Goal: Task Accomplishment & Management: Manage account settings

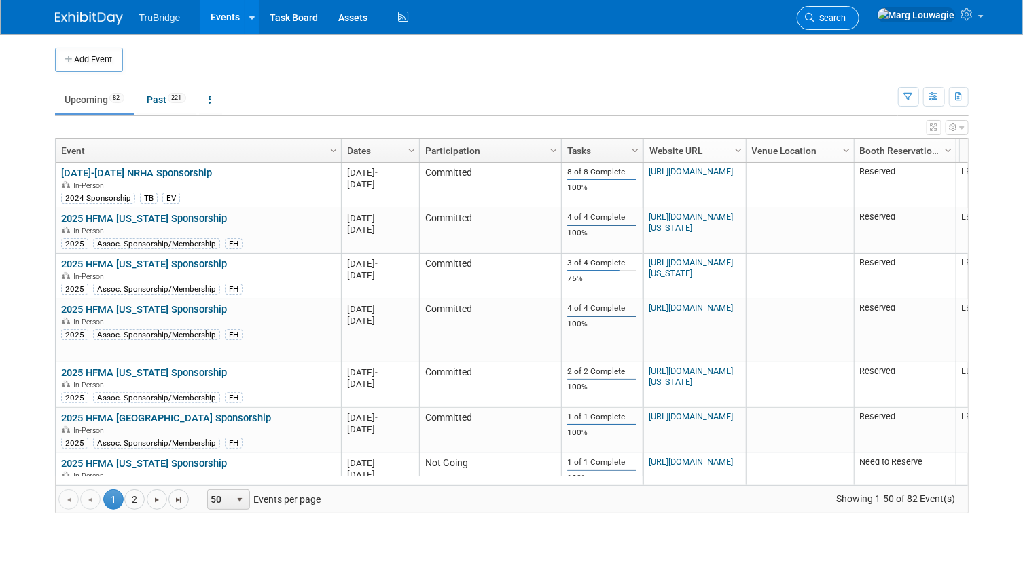
click at [846, 13] on span "Search" at bounding box center [830, 18] width 31 height 10
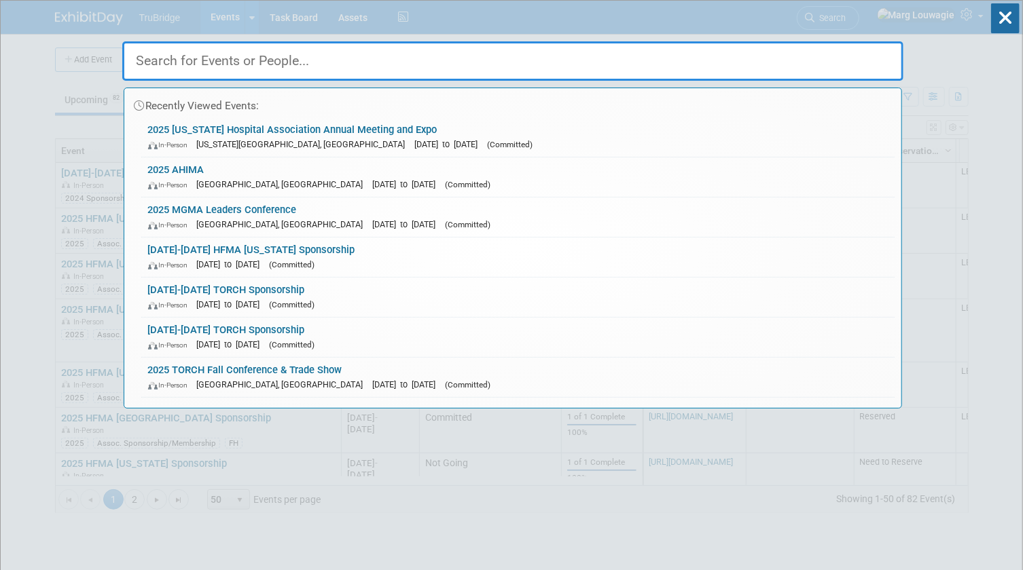
click at [866, 56] on input "text" at bounding box center [512, 60] width 781 height 39
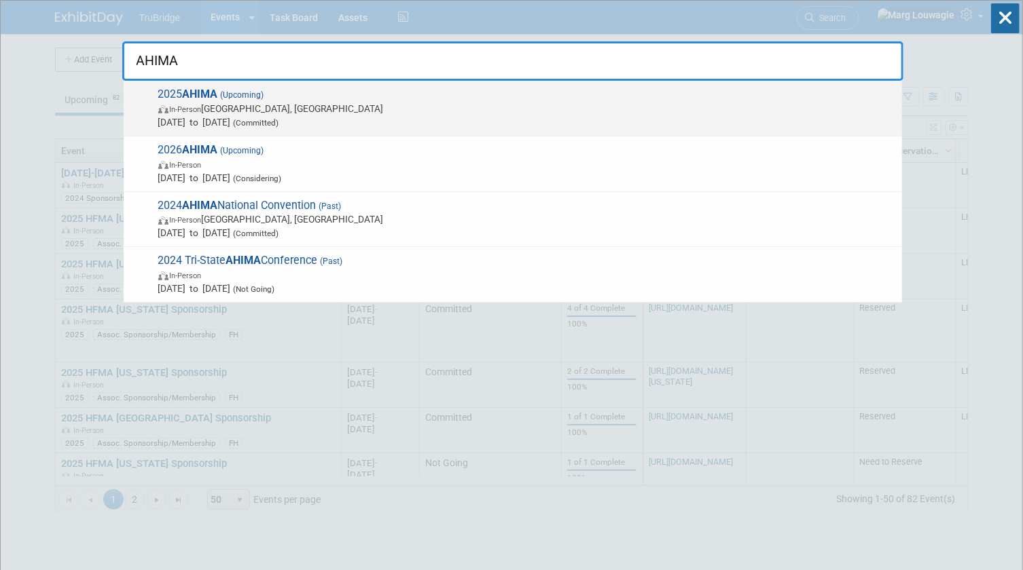
type input "AHIMA"
click at [251, 104] on span "In-Person [GEOGRAPHIC_DATA], [GEOGRAPHIC_DATA]" at bounding box center [526, 109] width 737 height 14
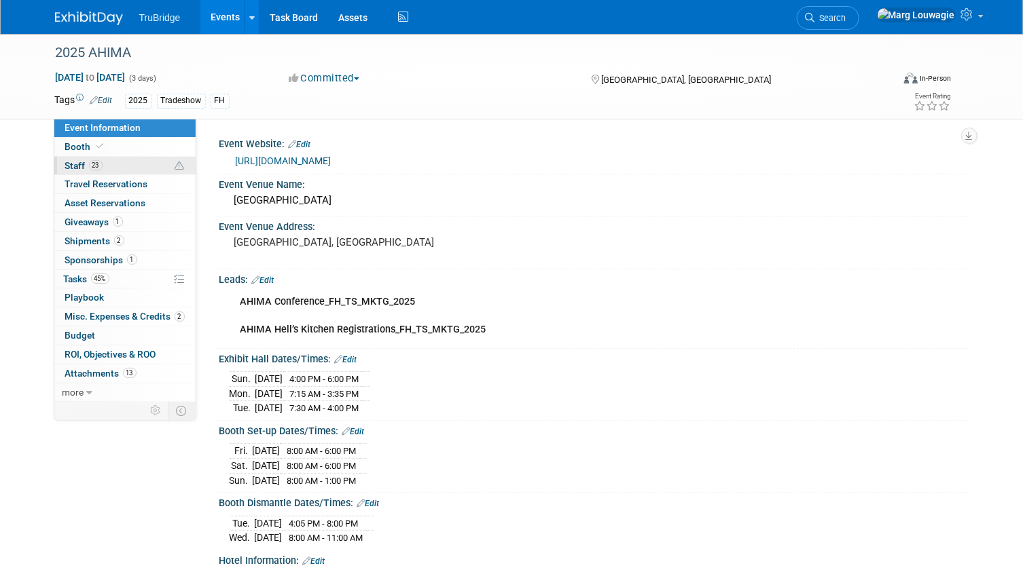
click at [131, 164] on link "23 Staff 23" at bounding box center [124, 166] width 141 height 18
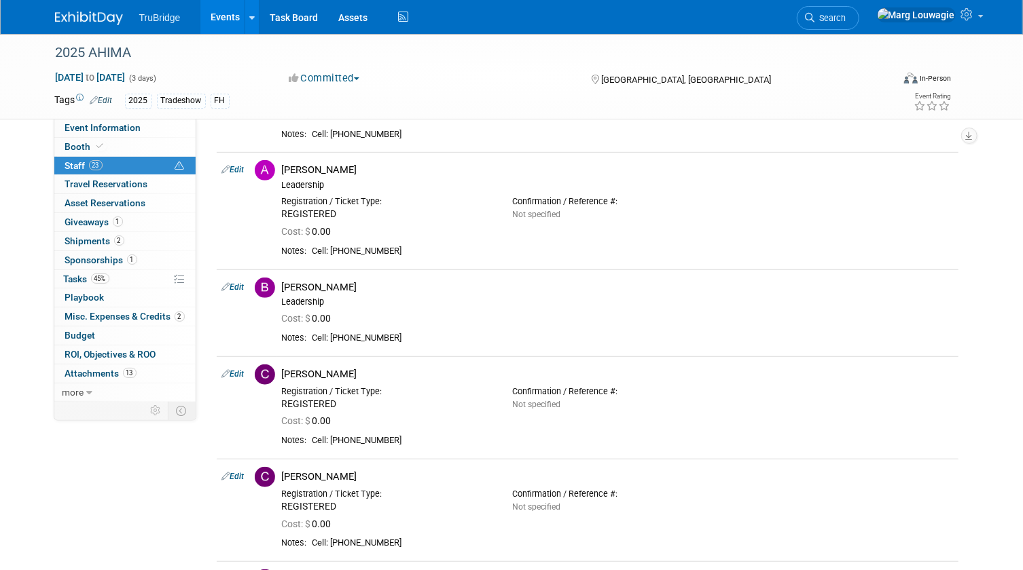
scroll to position [370, 0]
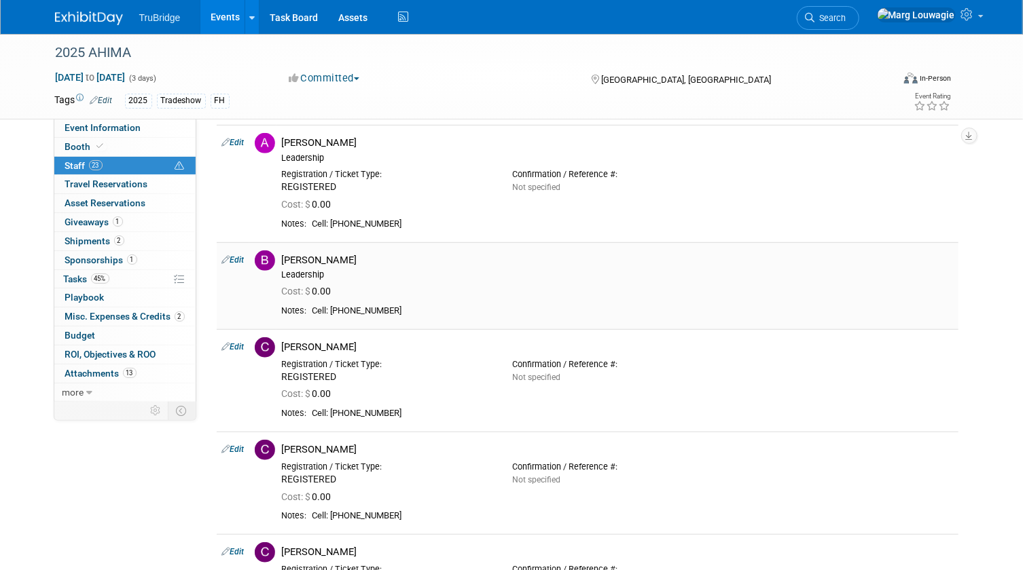
click at [244, 257] on link "Edit" at bounding box center [233, 260] width 22 height 10
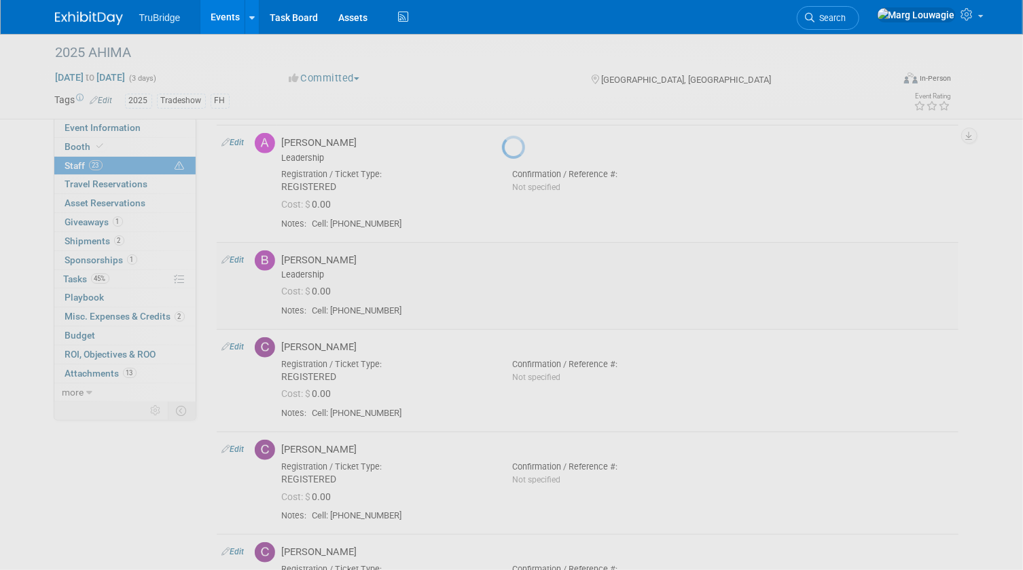
select select "614a1d51-cd9b-40c8-bc0b-3ba50e41d45f"
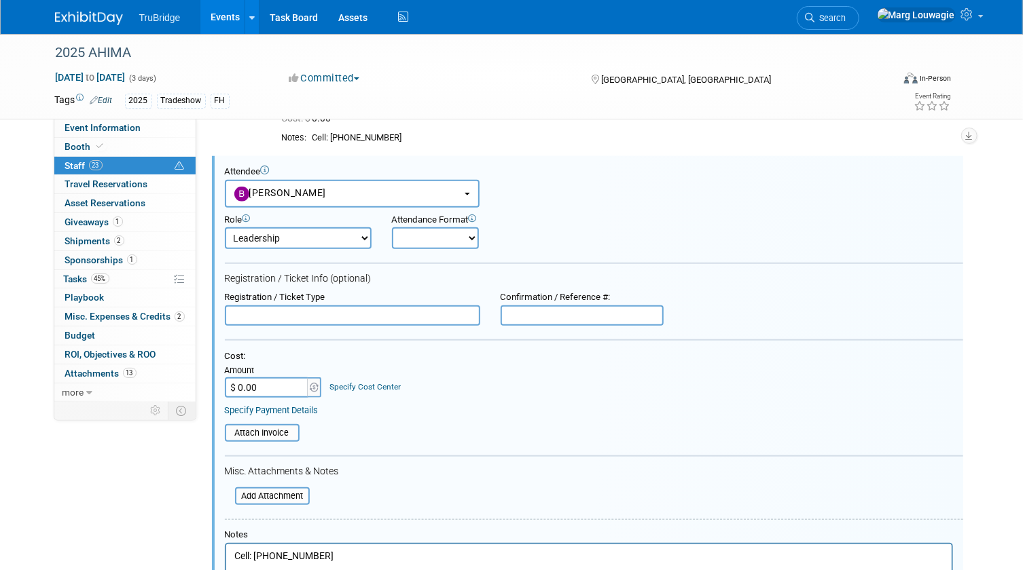
scroll to position [0, 0]
click at [352, 316] on input "text" at bounding box center [352, 314] width 255 height 20
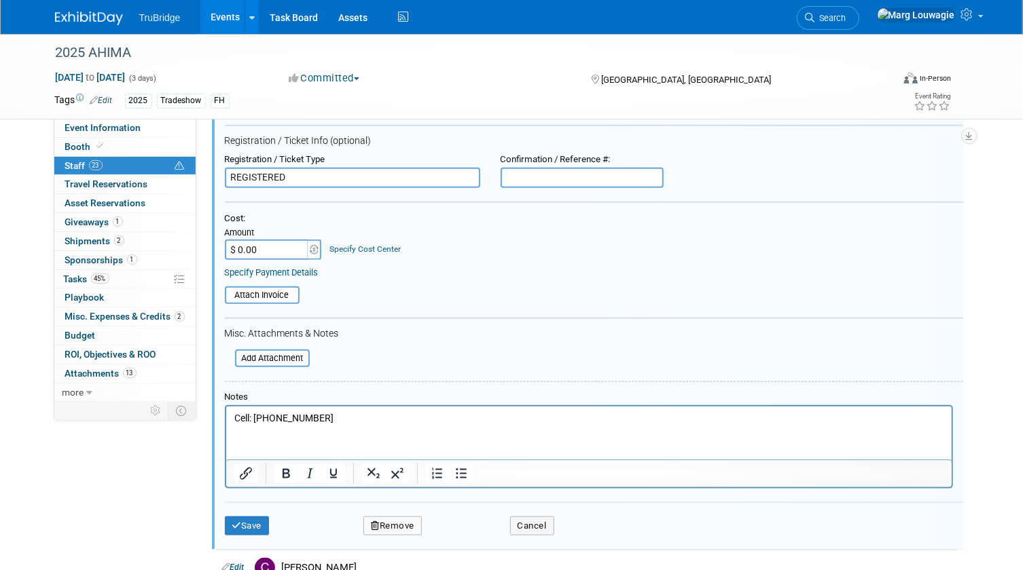
scroll to position [643, 0]
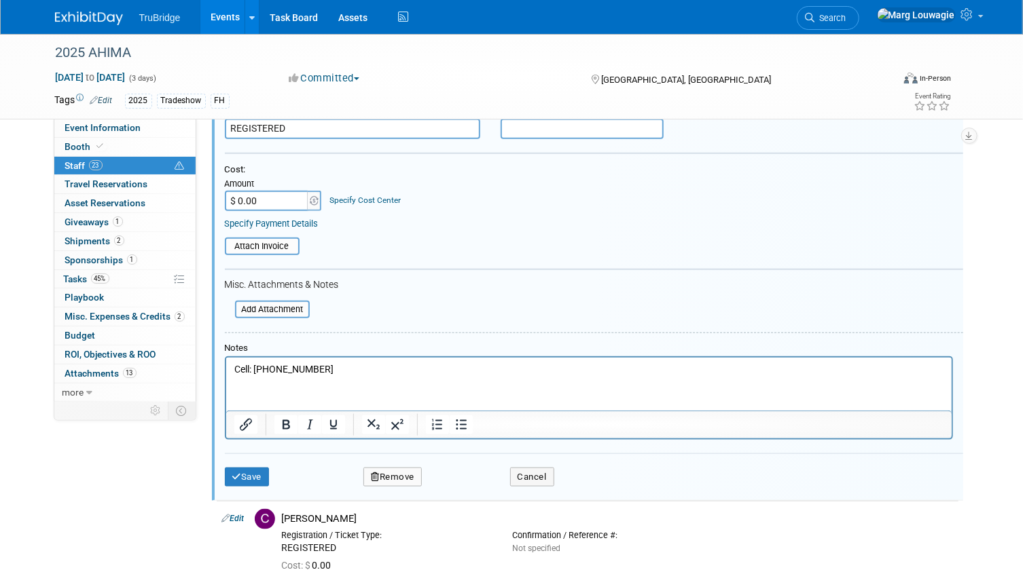
type input "REGISTERED"
click at [342, 367] on p "Cell: 251-753-0804" at bounding box center [589, 370] width 710 height 14
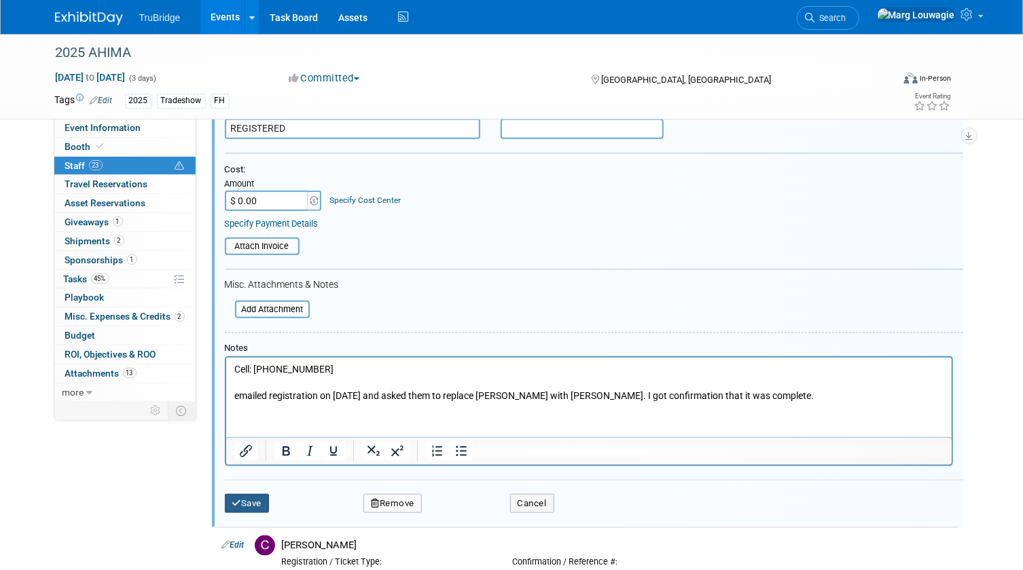
click at [253, 502] on button "Save" at bounding box center [247, 503] width 45 height 19
click at [0, 0] on div at bounding box center [0, 0] width 0 height 0
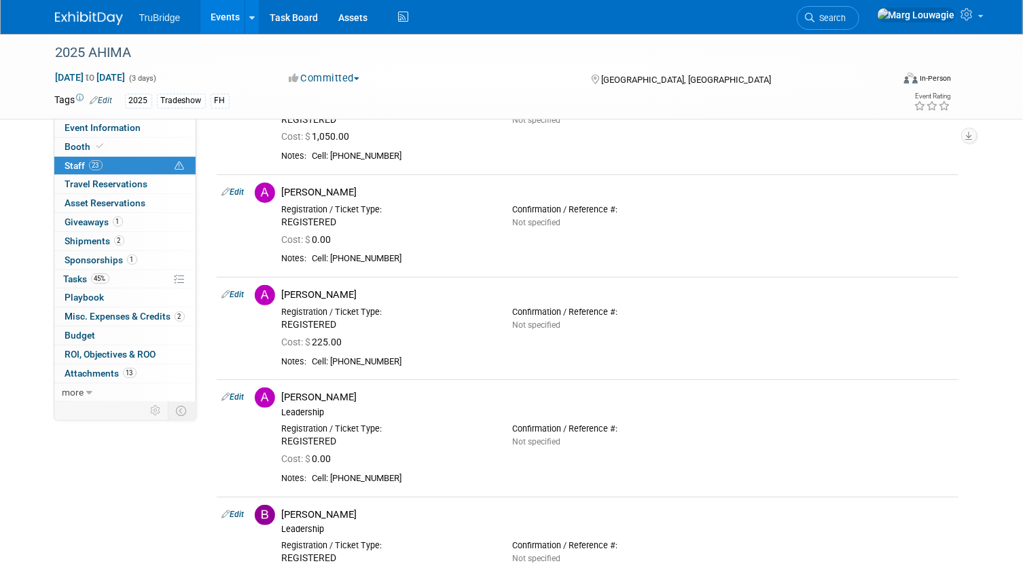
scroll to position [0, 0]
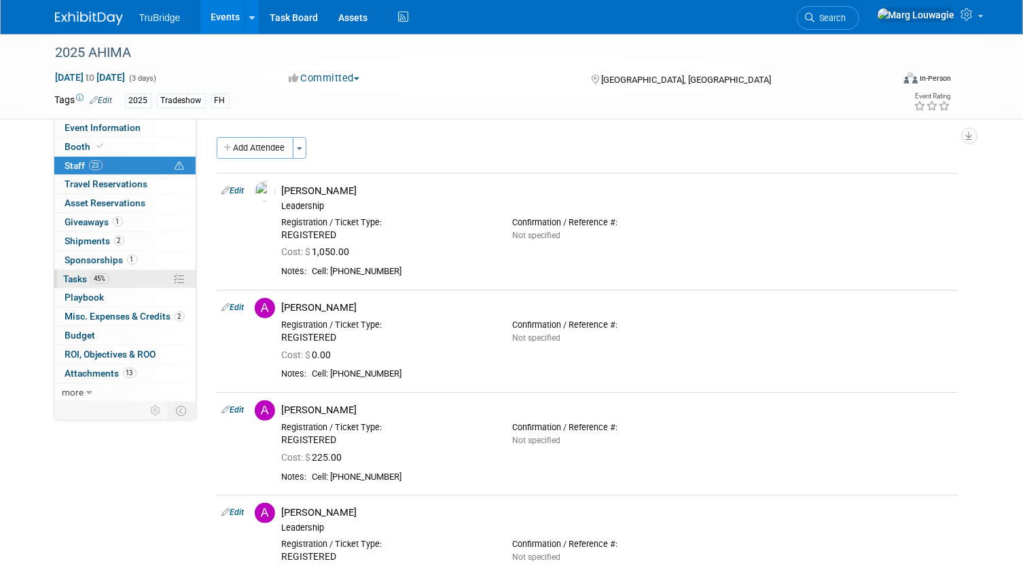
click at [69, 278] on span "Tasks 45%" at bounding box center [86, 279] width 45 height 11
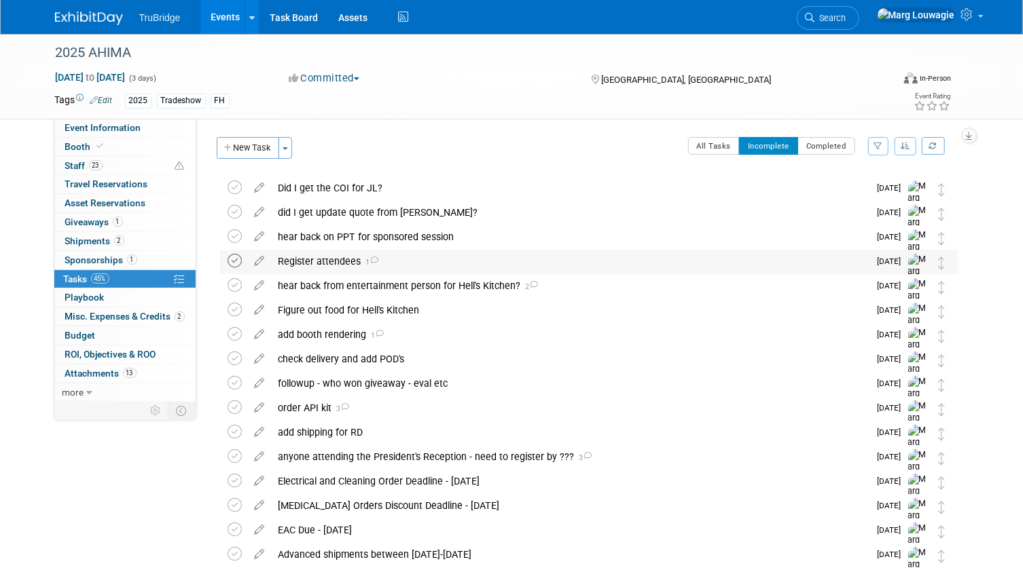
click at [236, 259] on icon at bounding box center [235, 261] width 14 height 14
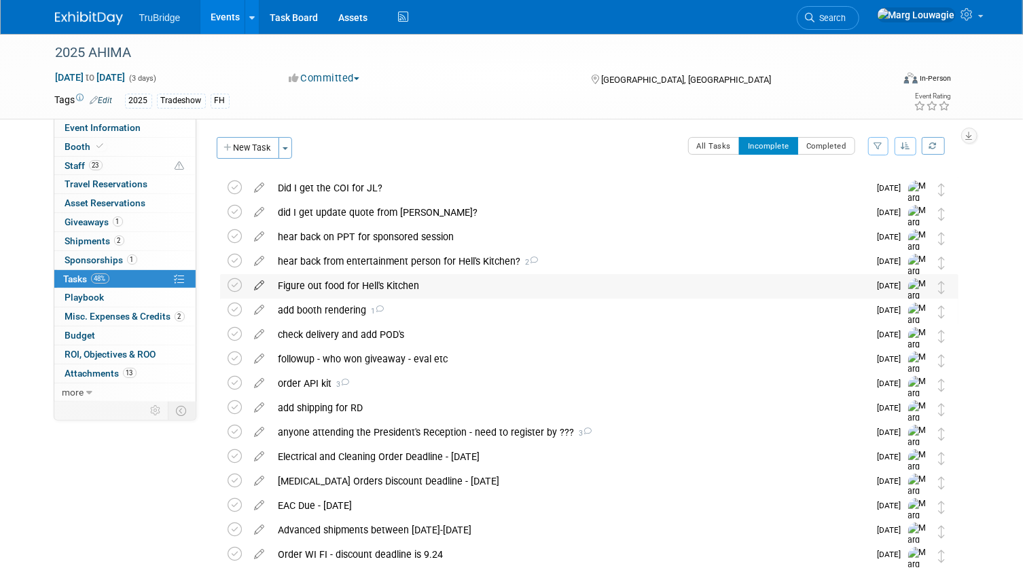
click at [261, 285] on icon at bounding box center [260, 282] width 24 height 17
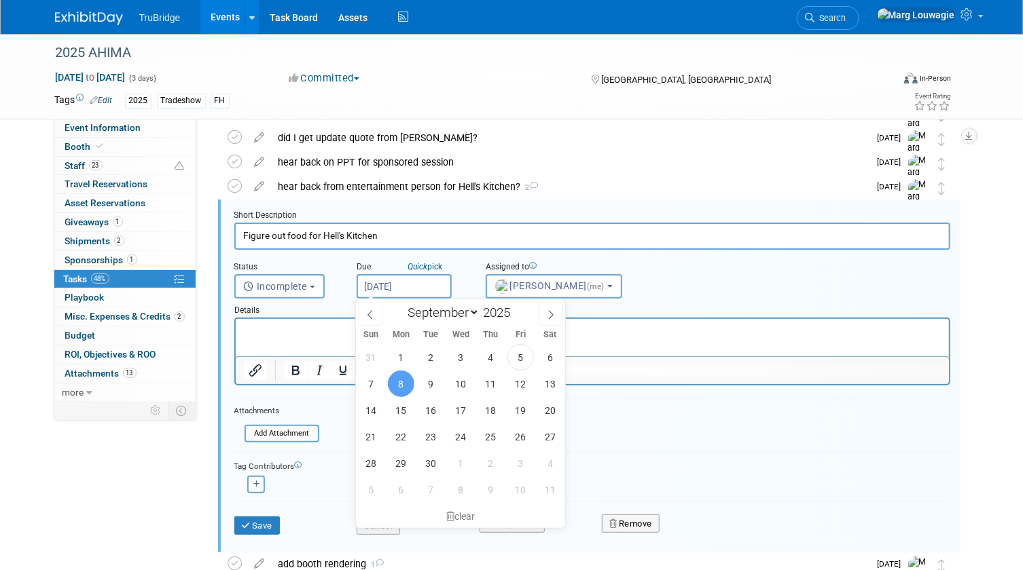
click at [393, 285] on input "[DATE]" at bounding box center [404, 286] width 95 height 24
click at [457, 377] on span "10" at bounding box center [460, 384] width 26 height 26
type input "[DATE]"
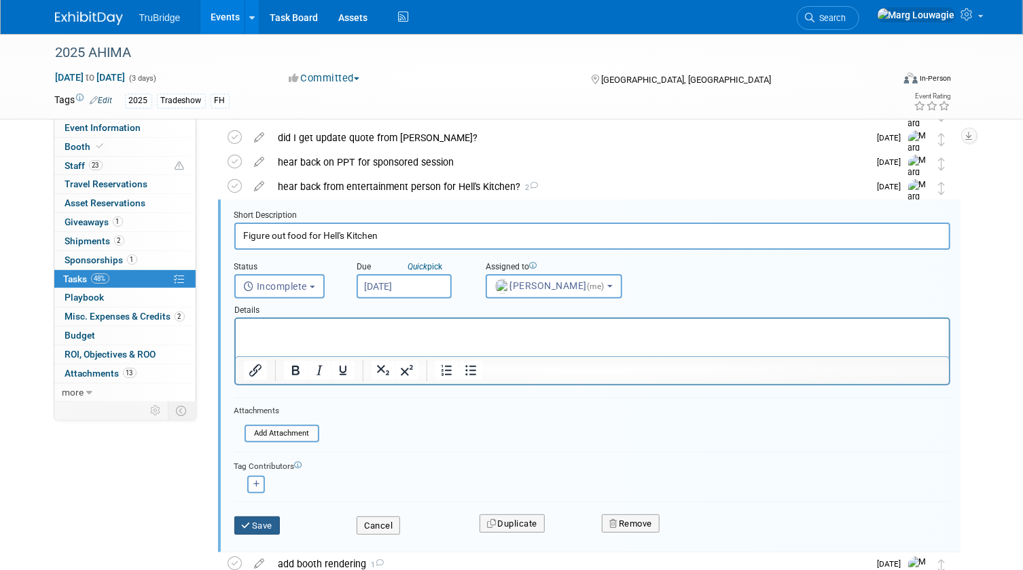
click at [251, 522] on button "Save" at bounding box center [257, 526] width 46 height 19
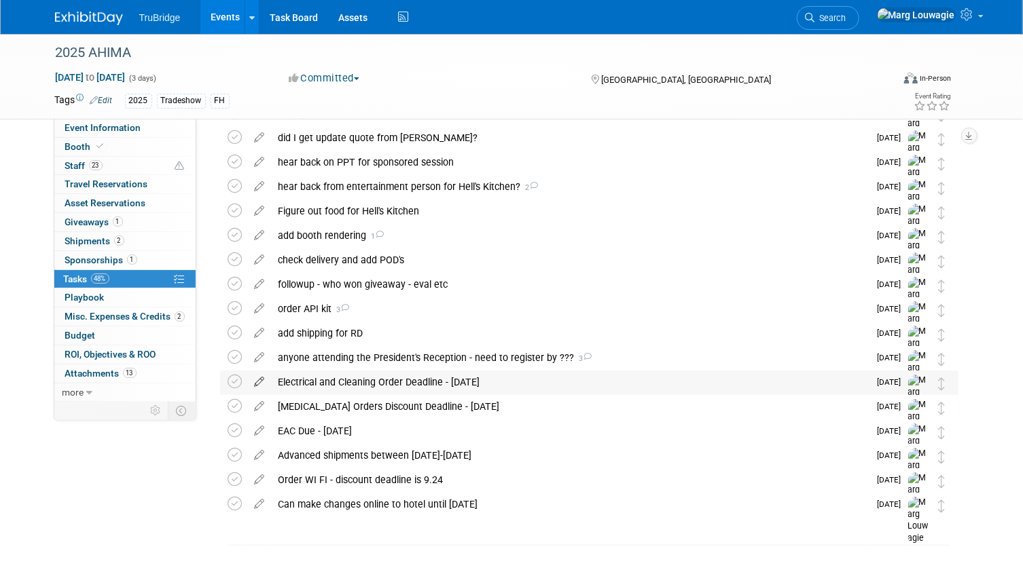
click at [258, 379] on icon at bounding box center [260, 379] width 24 height 17
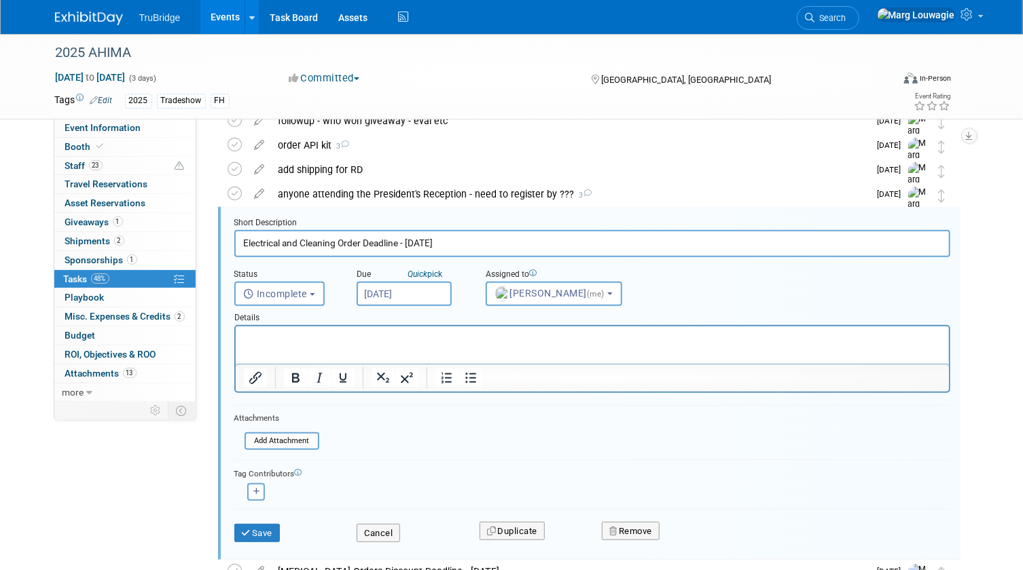
scroll to position [246, 0]
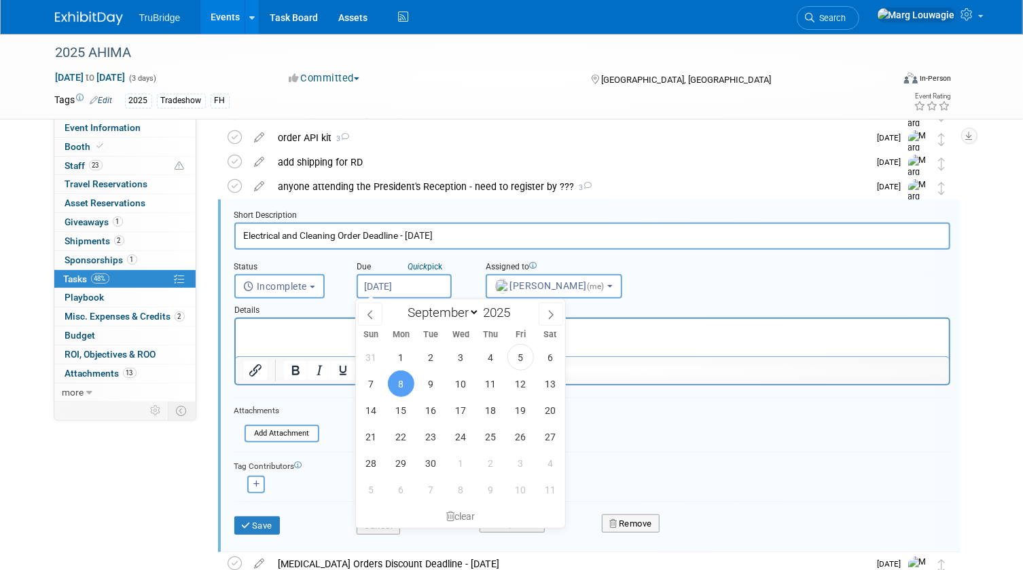
click at [399, 287] on input "[DATE]" at bounding box center [404, 286] width 95 height 24
click at [399, 407] on span "15" at bounding box center [401, 410] width 26 height 26
type input "Sep 15, 2025"
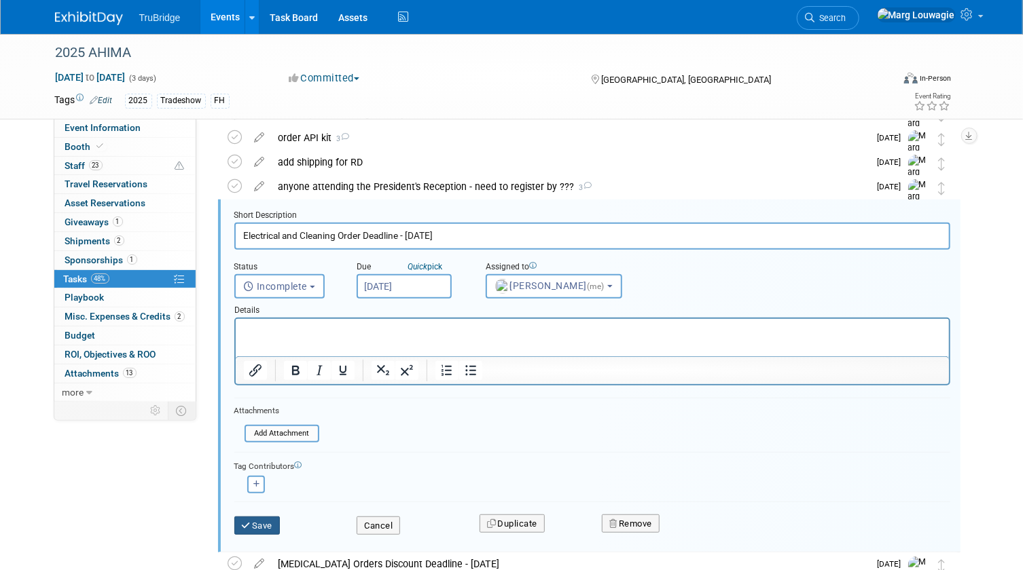
click at [270, 527] on button "Save" at bounding box center [257, 526] width 46 height 19
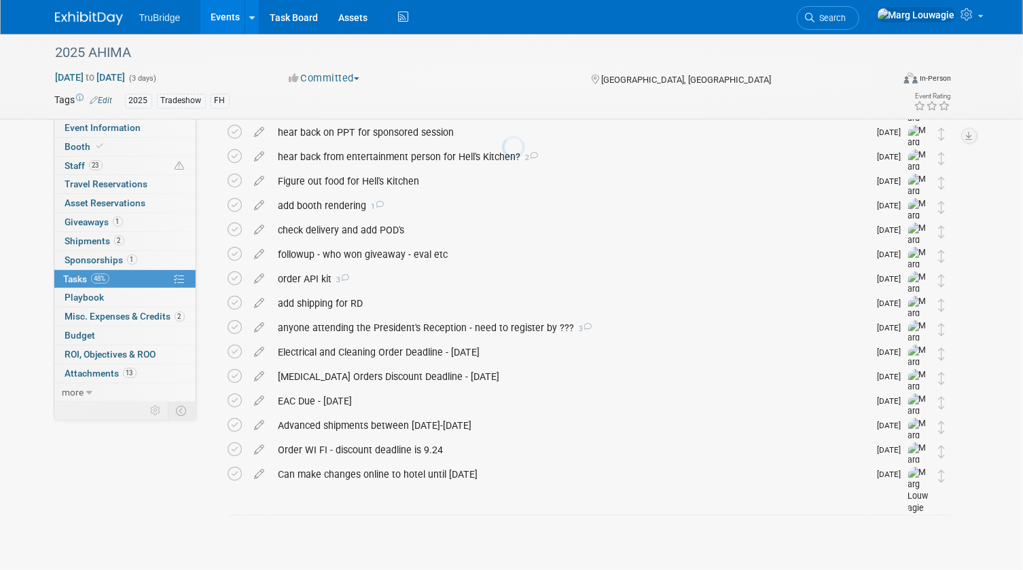
scroll to position [104, 0]
click at [258, 375] on icon at bounding box center [260, 374] width 24 height 17
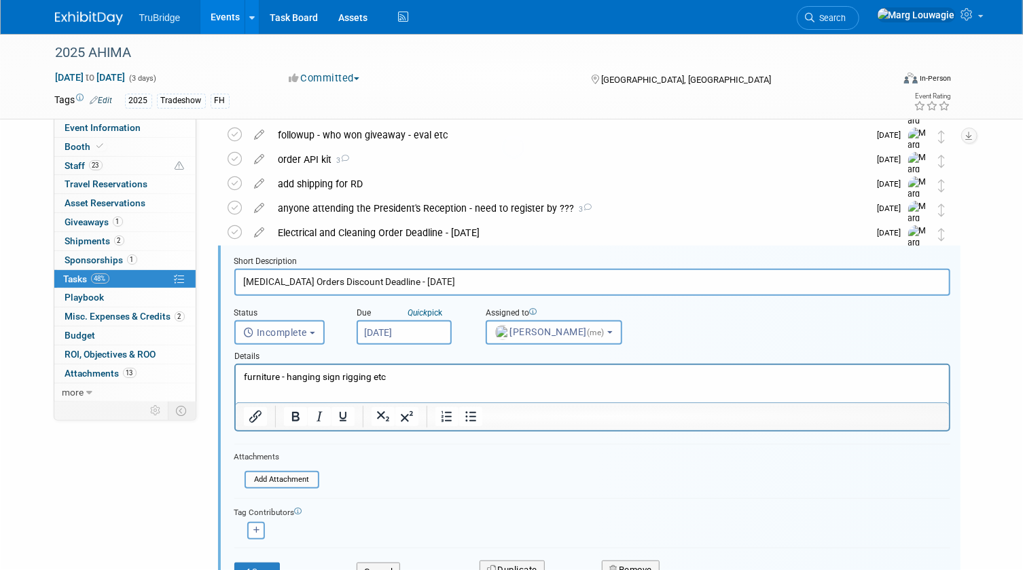
scroll to position [271, 0]
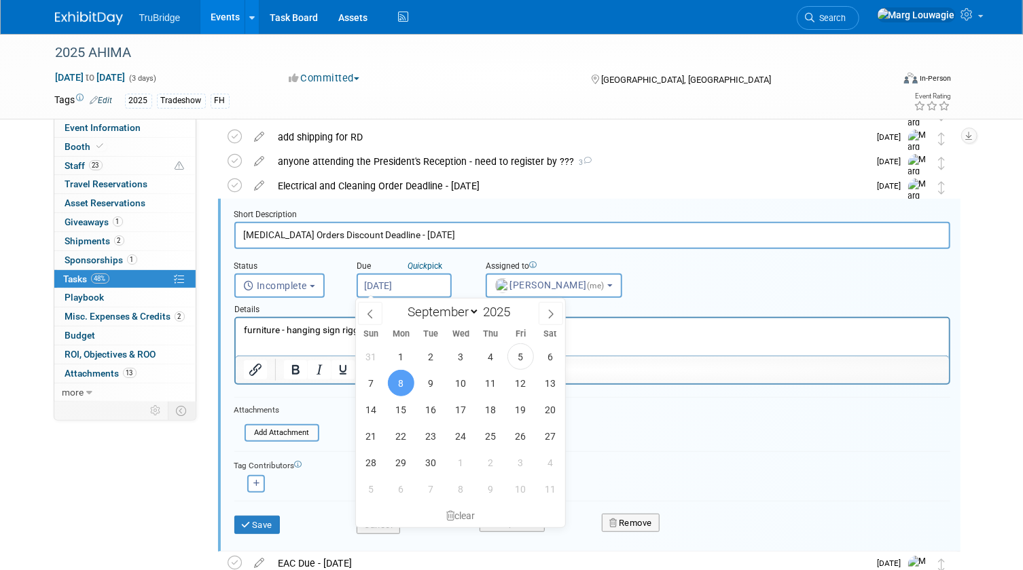
click at [405, 285] on input "[DATE]" at bounding box center [404, 286] width 95 height 24
click at [464, 390] on span "10" at bounding box center [460, 383] width 26 height 26
type input "[DATE]"
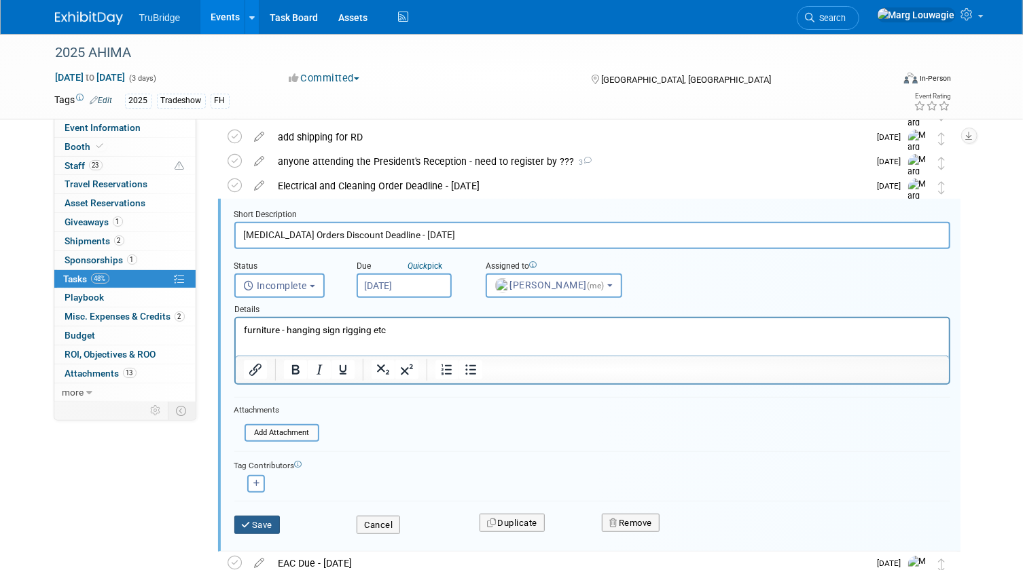
click at [272, 523] on button "Save" at bounding box center [257, 525] width 46 height 19
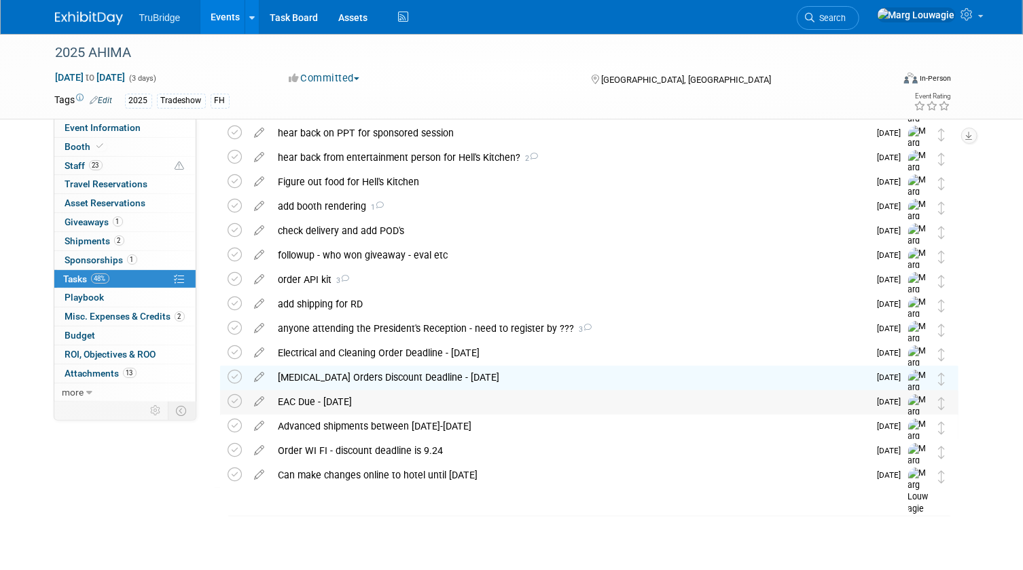
scroll to position [0, 0]
